Goal: Task Accomplishment & Management: Manage account settings

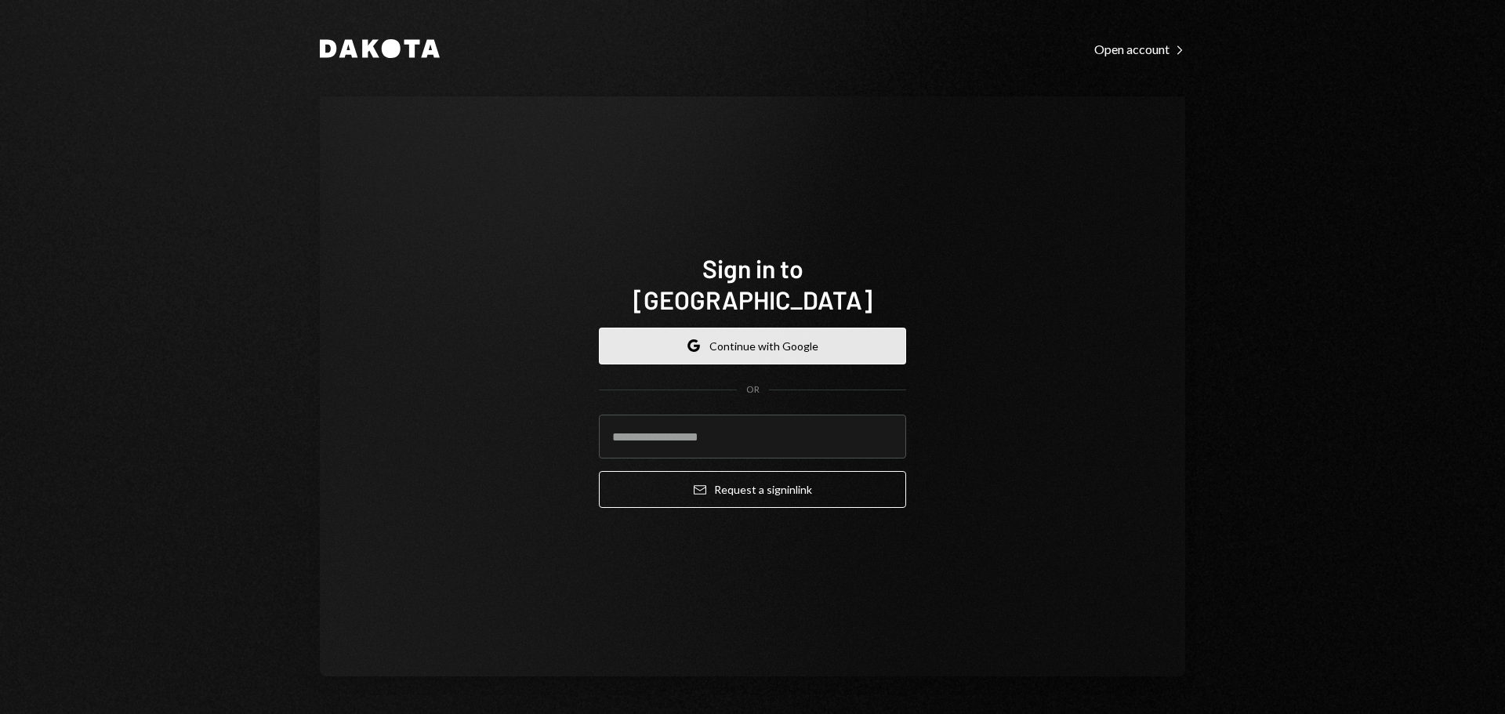
click at [765, 328] on button "Google Continue with Google" at bounding box center [752, 346] width 307 height 37
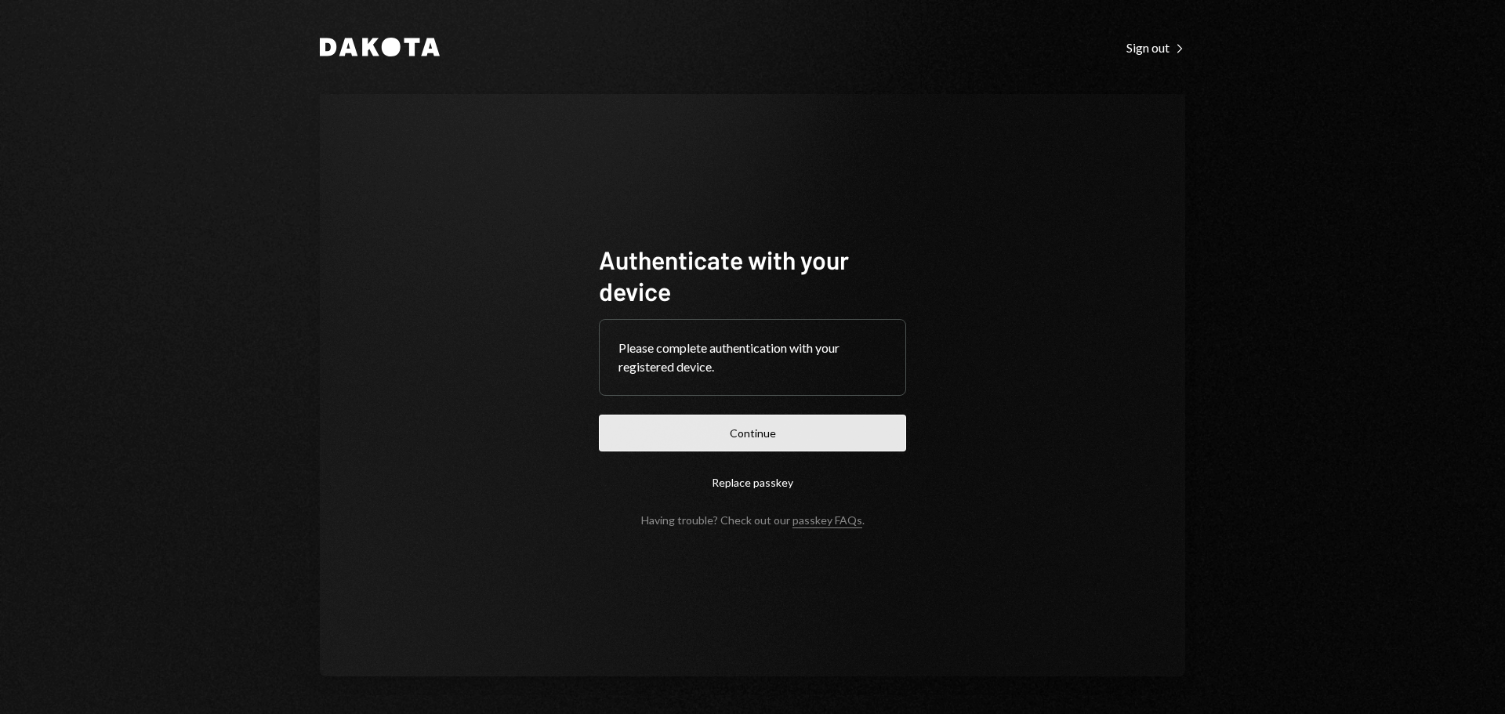
click at [638, 422] on button "Continue" at bounding box center [752, 433] width 307 height 37
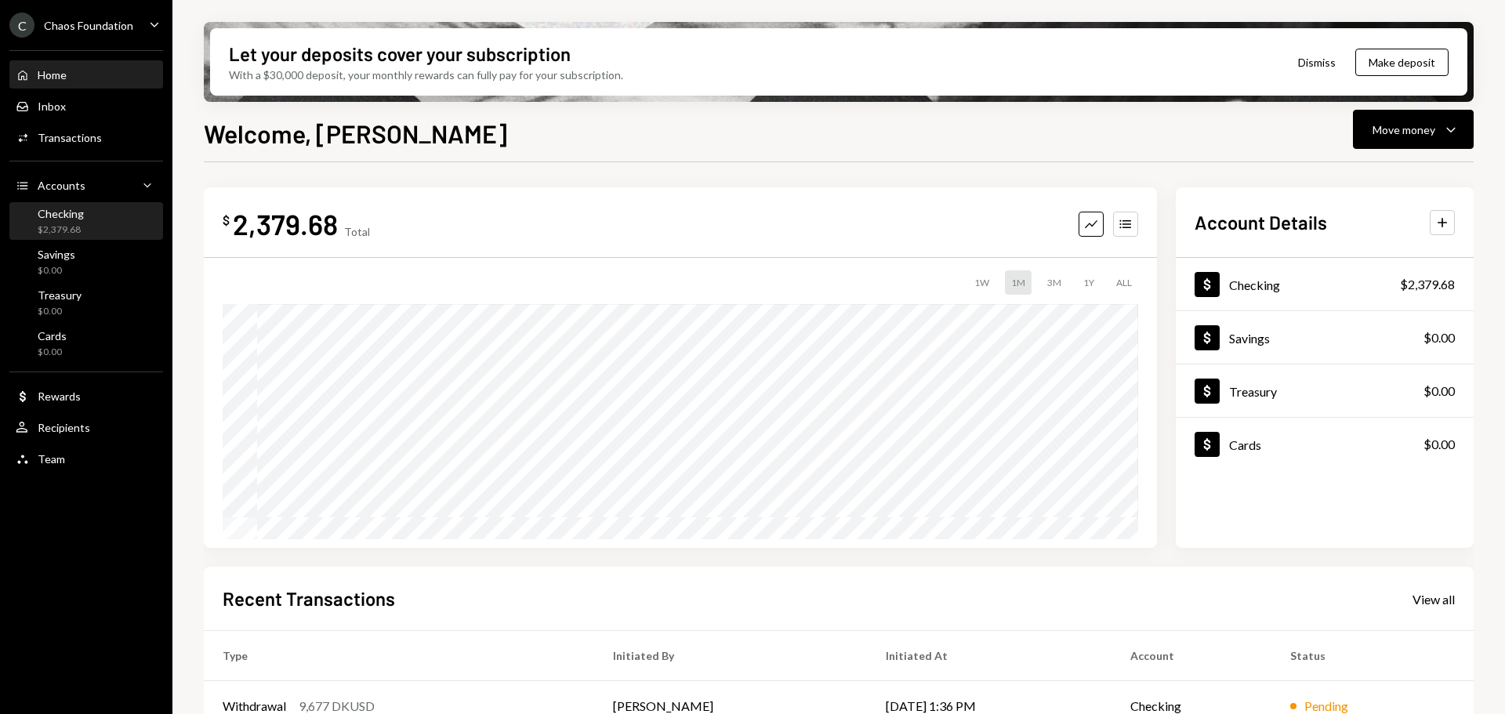
click at [86, 220] on div "Checking $2,379.68" at bounding box center [86, 222] width 141 height 30
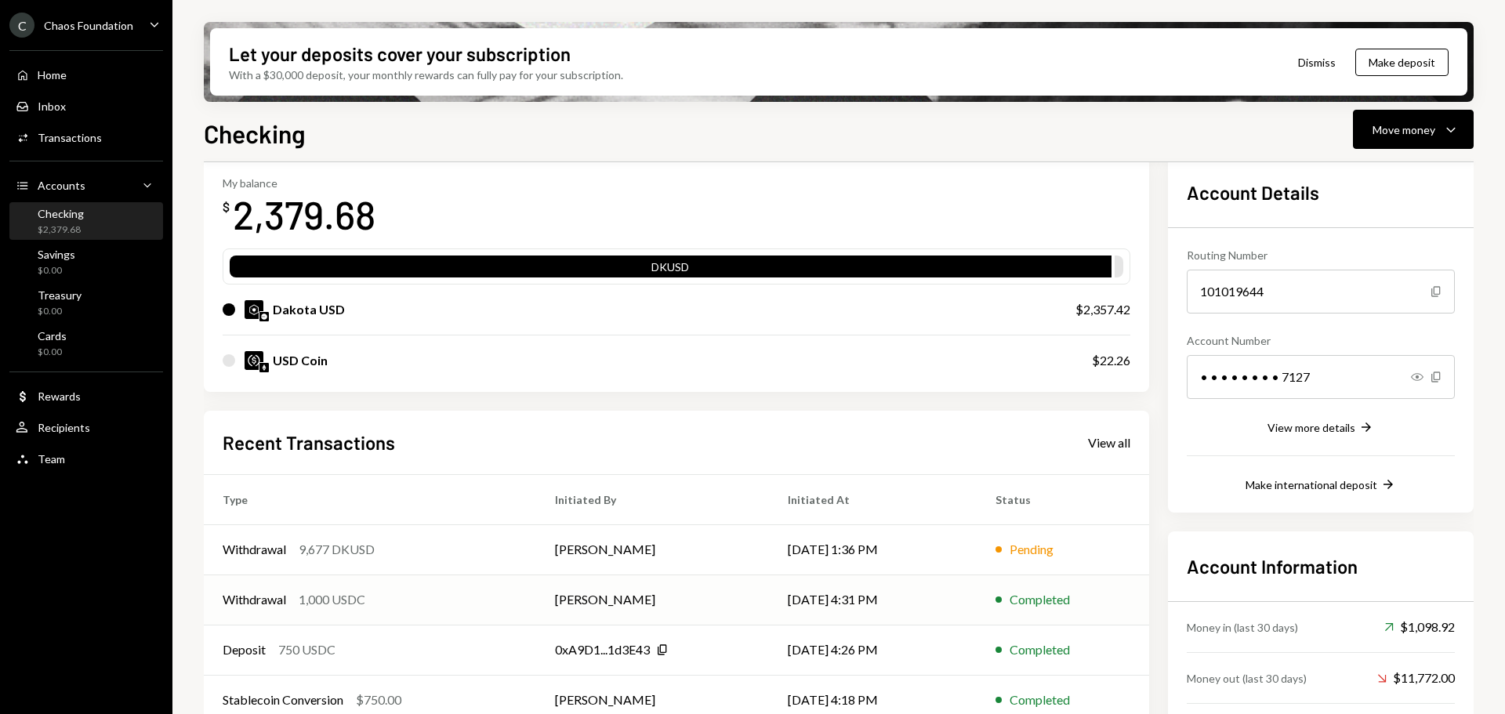
scroll to position [153, 0]
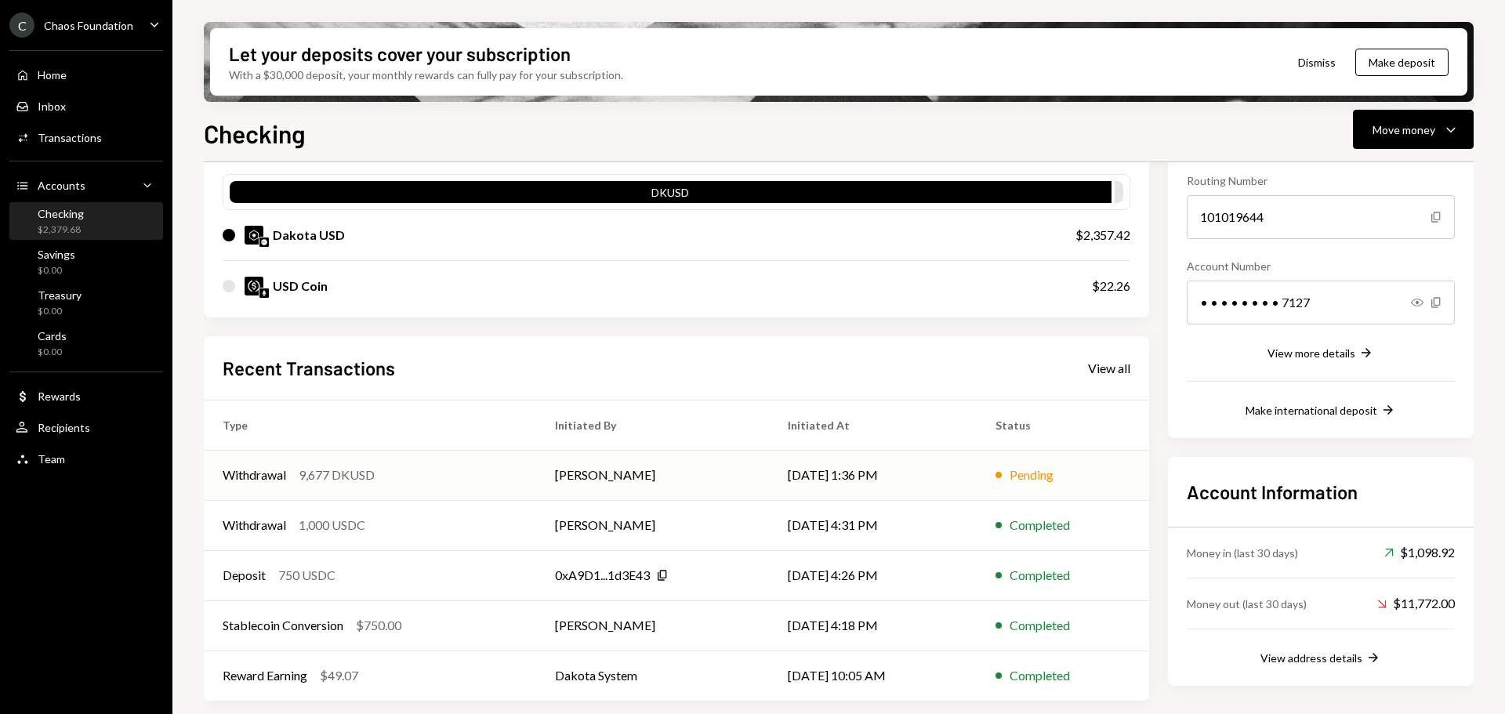
click at [430, 476] on div "Withdrawal 9,677 DKUSD" at bounding box center [370, 475] width 295 height 19
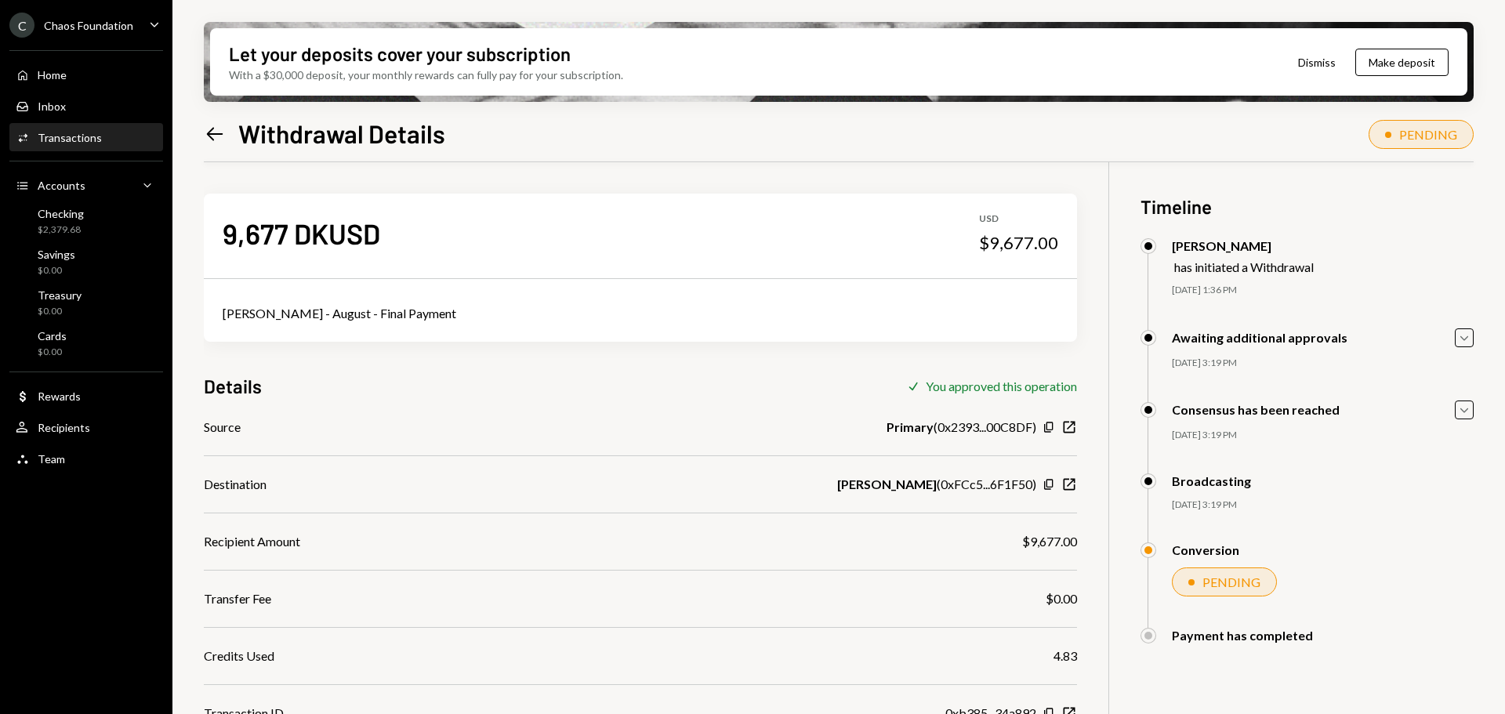
scroll to position [125, 0]
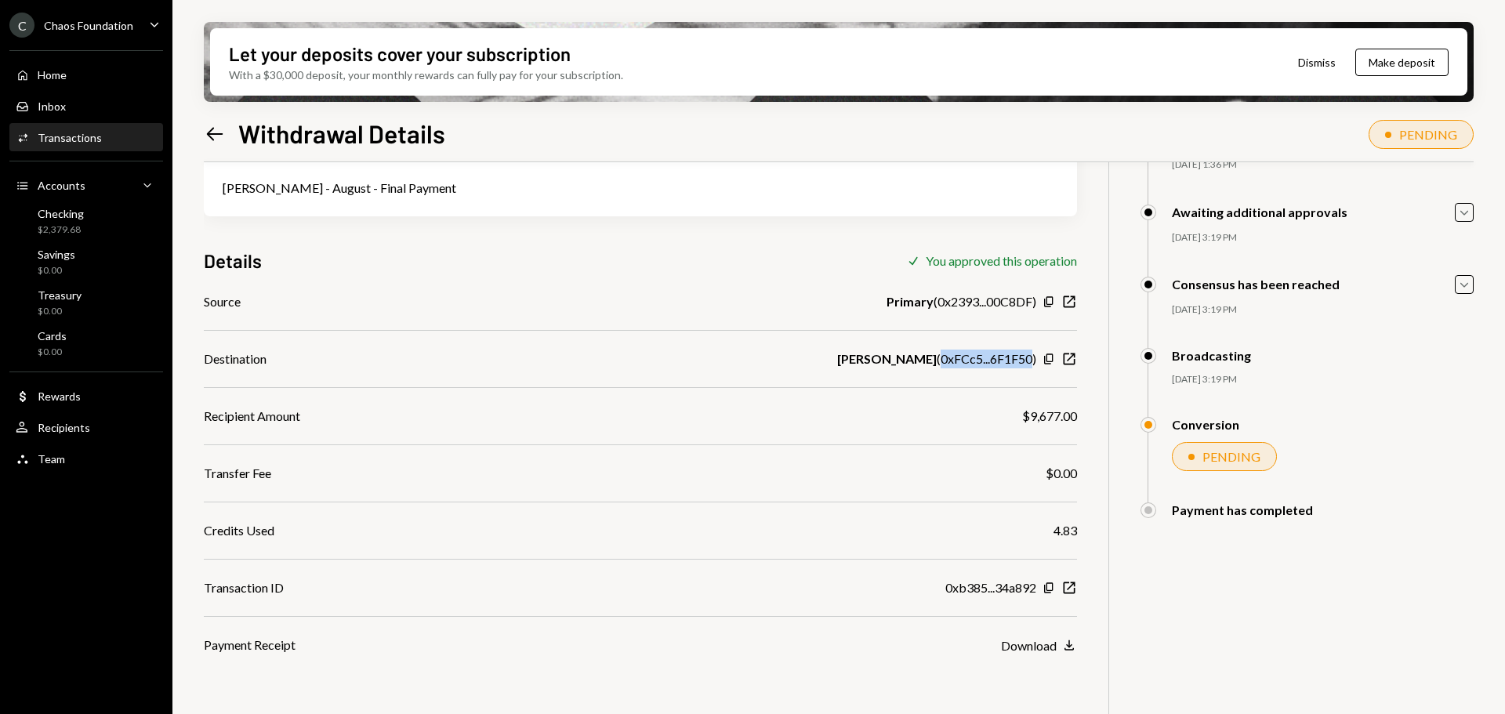
drag, startPoint x: 938, startPoint y: 354, endPoint x: 1032, endPoint y: 357, distance: 94.1
click at [1032, 357] on div "[PERSON_NAME] ( 0xFCc5...6F1F50 )" at bounding box center [936, 359] width 199 height 19
click at [1067, 357] on icon "New Window" at bounding box center [1069, 359] width 16 height 16
click at [217, 140] on icon "Left Arrow" at bounding box center [215, 134] width 22 height 22
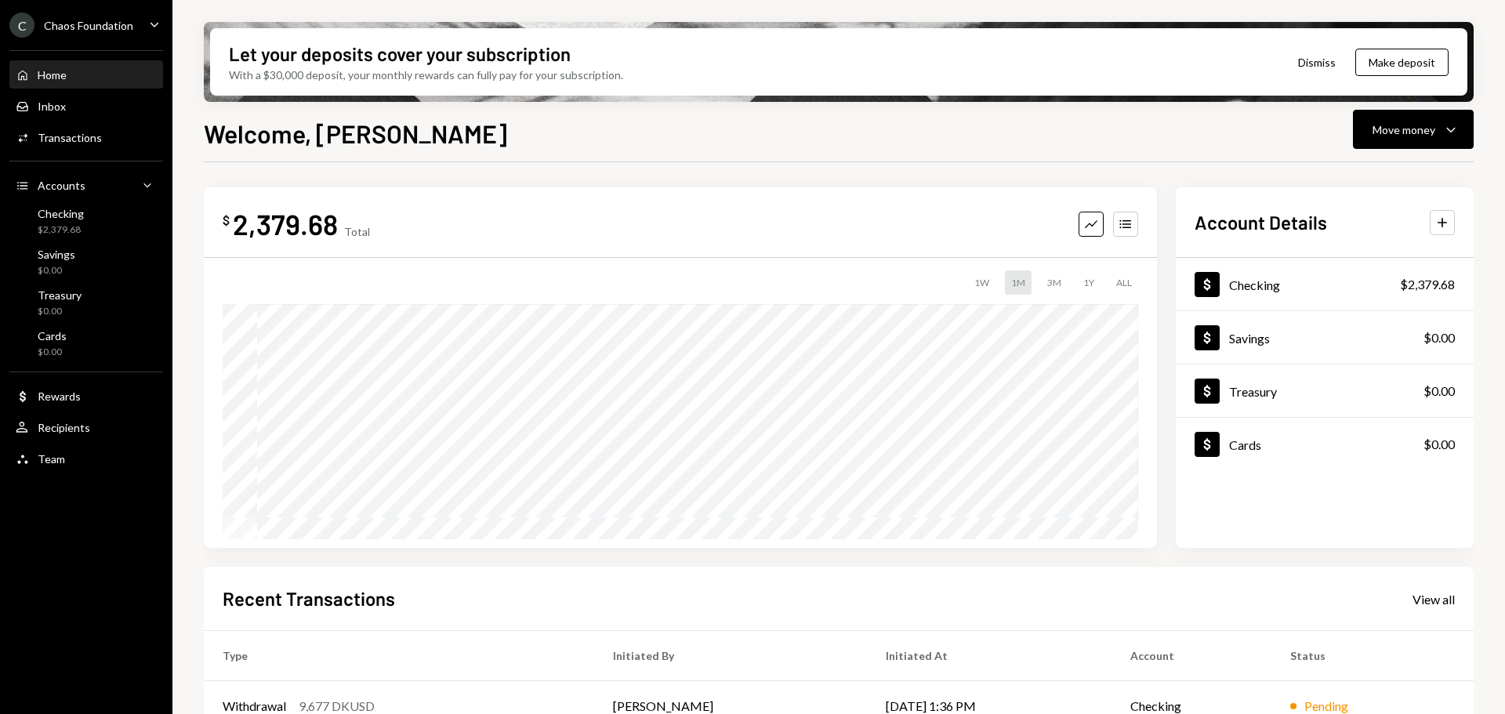
click at [94, 21] on div "Chaos Foundation" at bounding box center [88, 25] width 89 height 13
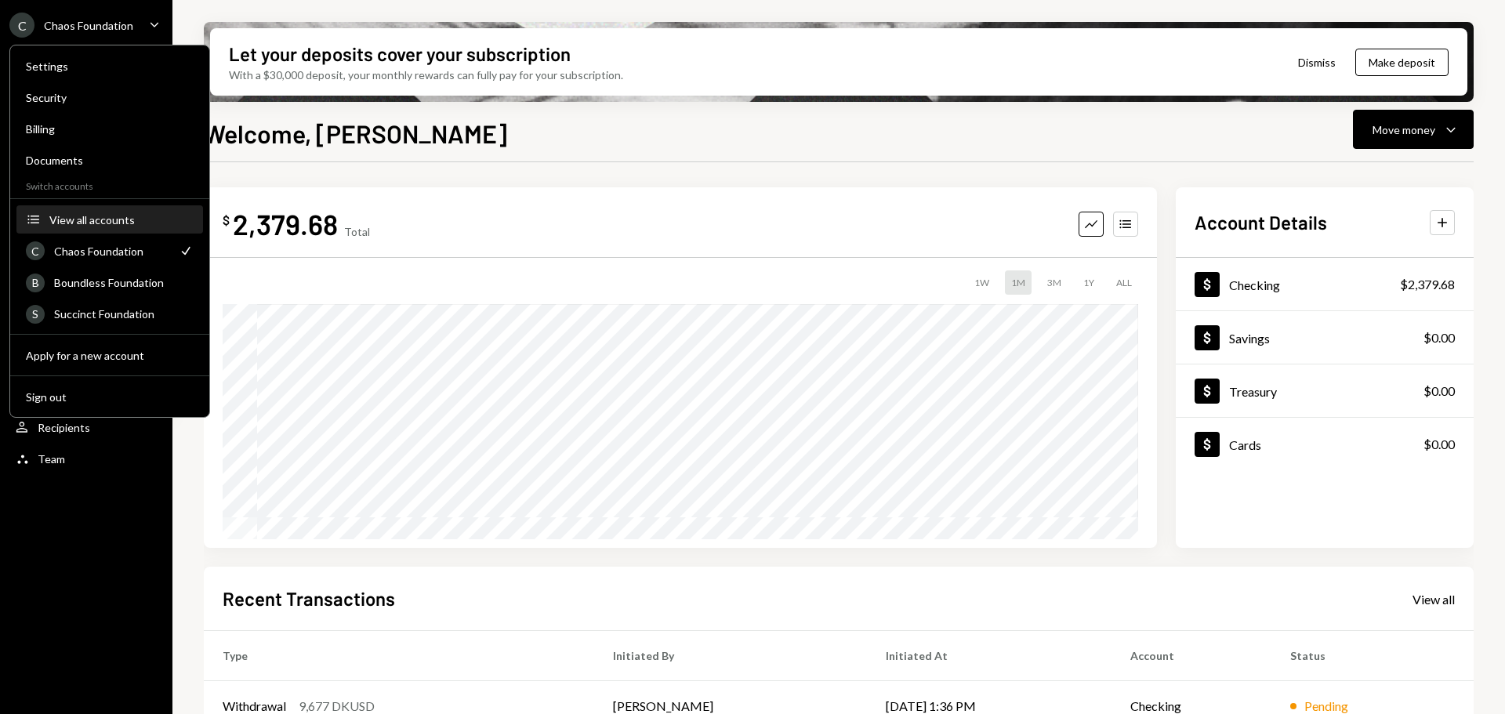
click at [112, 218] on div "View all accounts" at bounding box center [121, 219] width 144 height 13
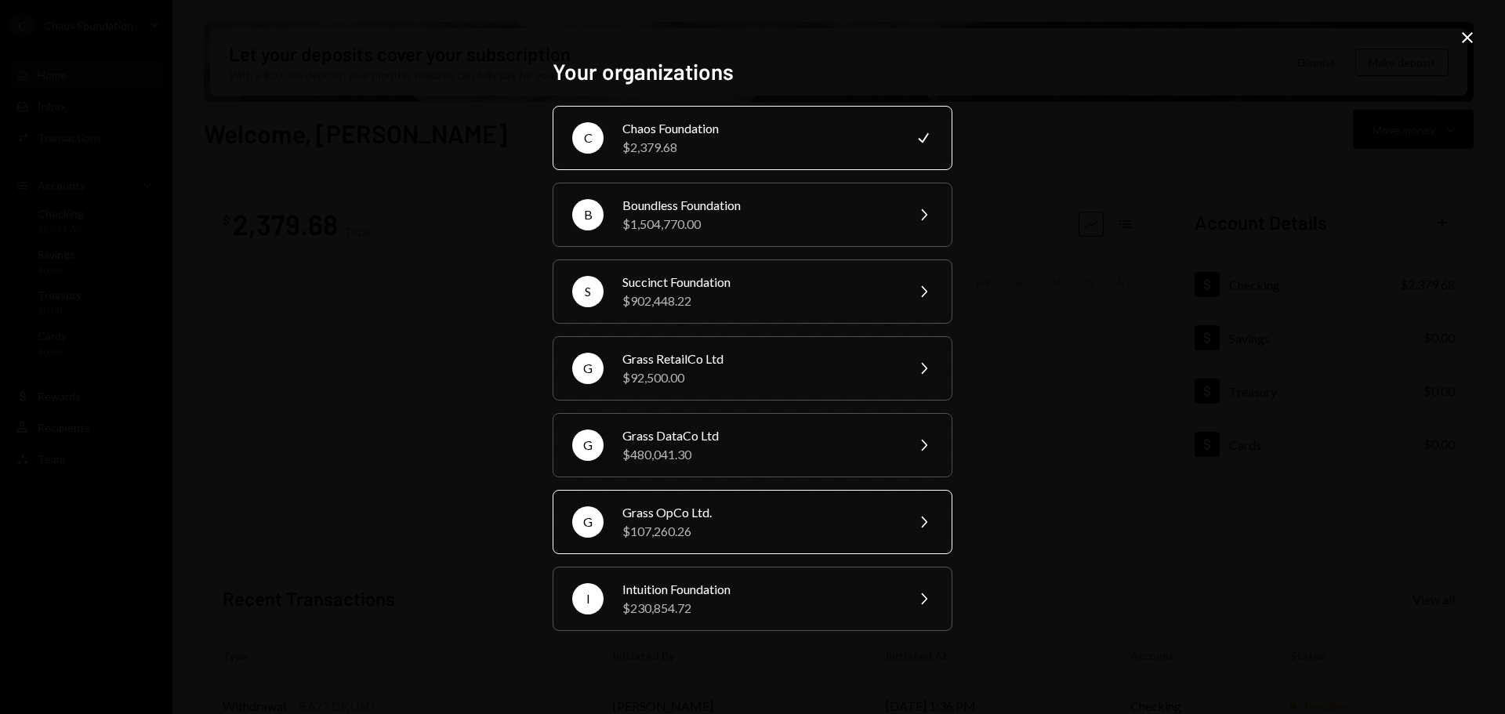
click at [680, 528] on div "$107,260.26" at bounding box center [758, 531] width 273 height 19
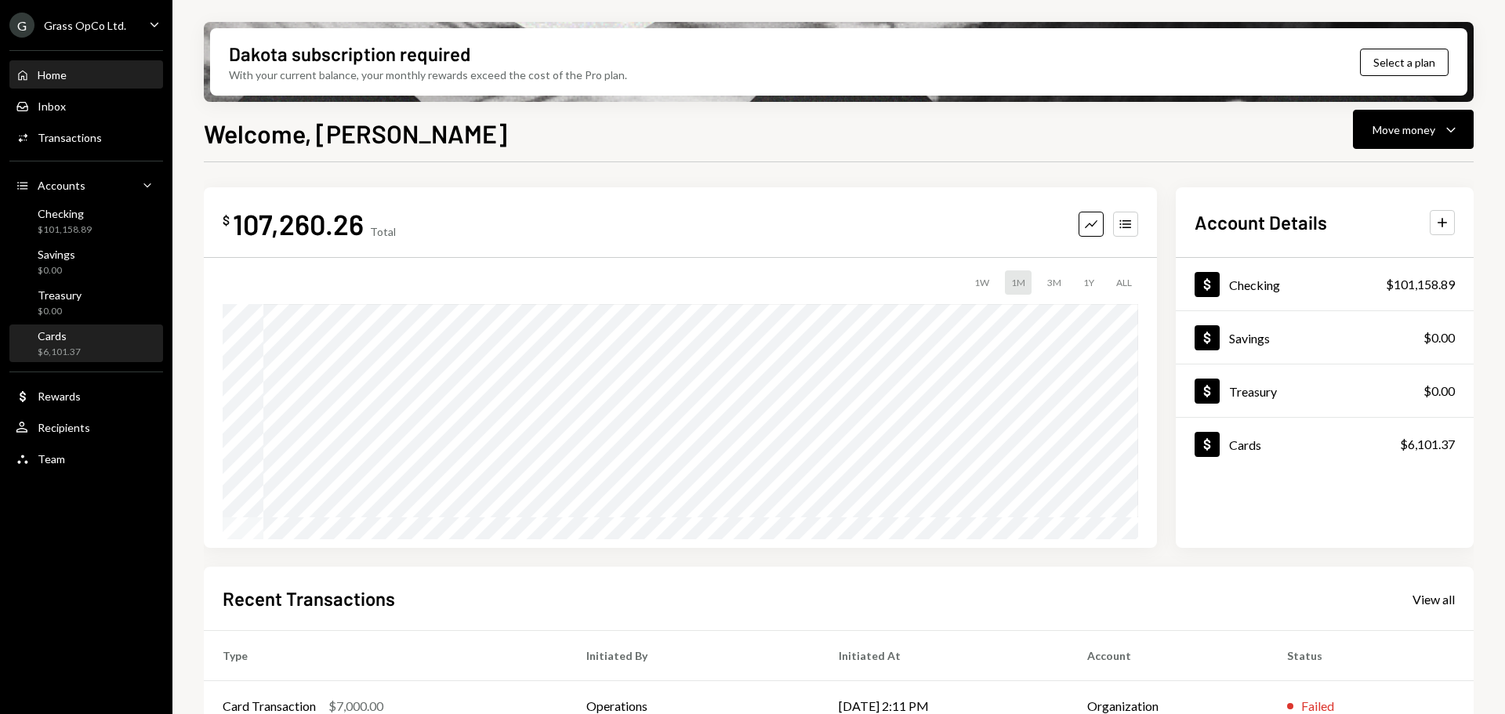
click at [54, 342] on div "Cards" at bounding box center [59, 335] width 43 height 13
